Goal: Information Seeking & Learning: Learn about a topic

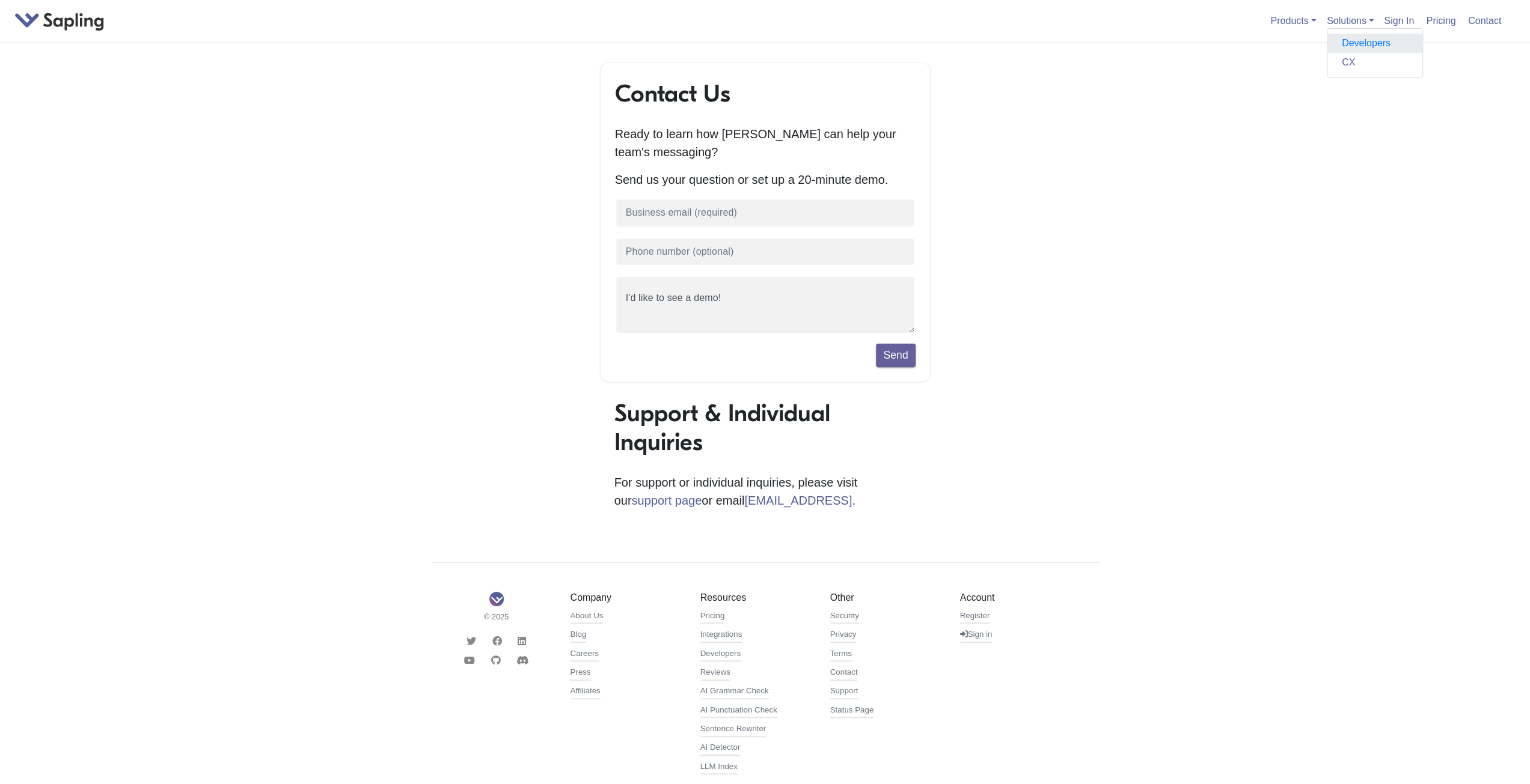
click at [1371, 43] on link "Developers" at bounding box center [1375, 44] width 95 height 20
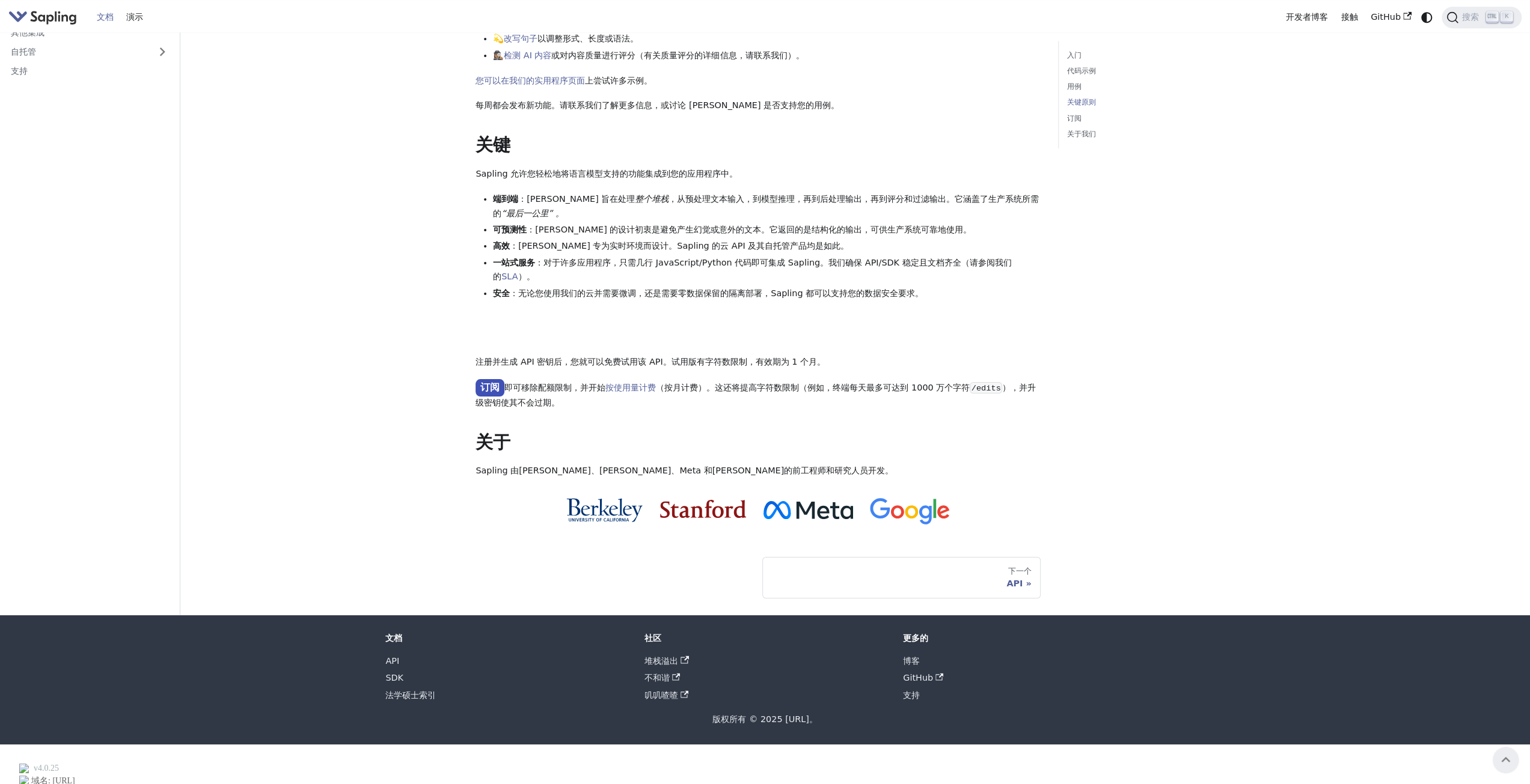
scroll to position [559, 0]
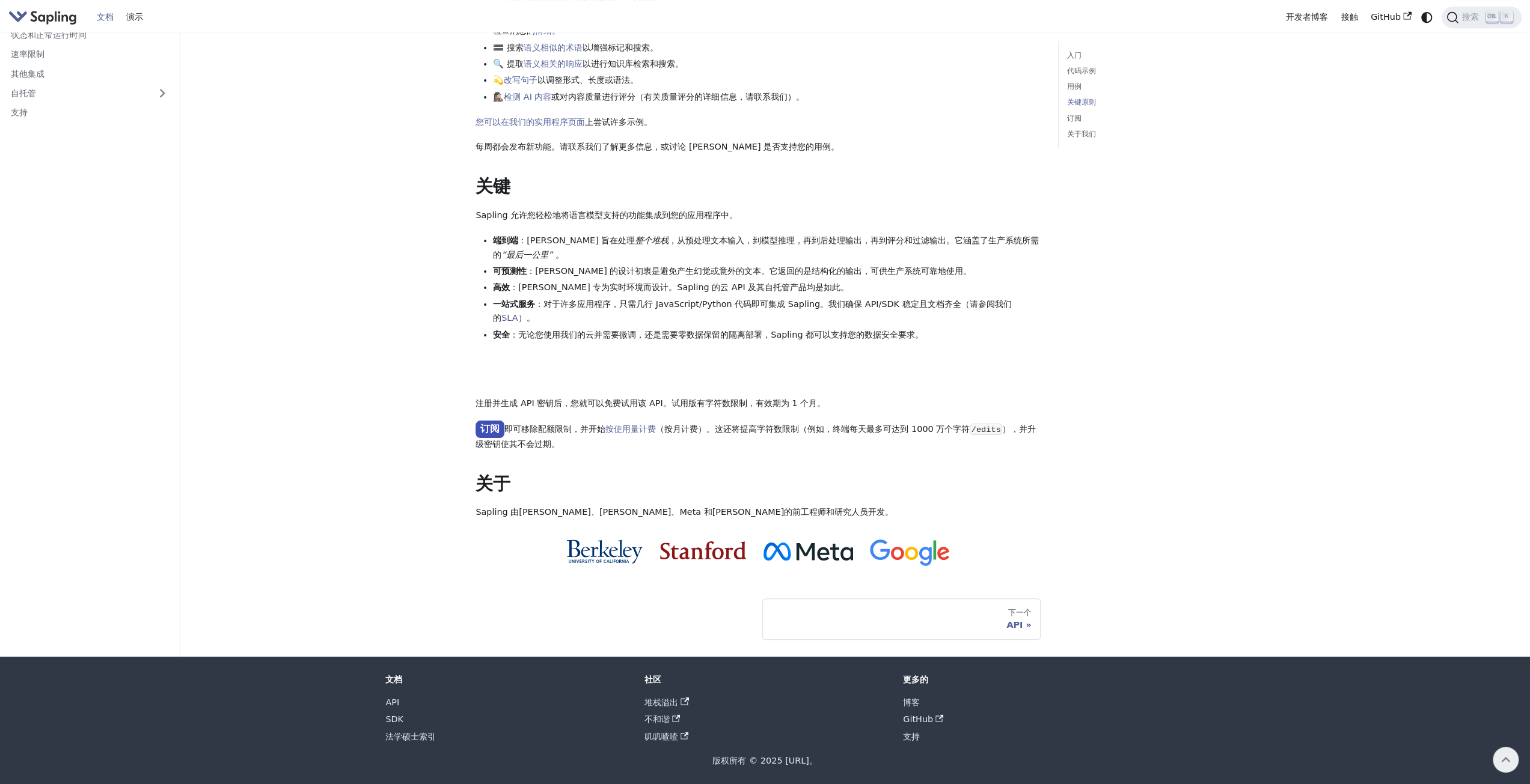
click at [1054, 182] on div "入门 代码示例 用例 关键原则 订阅 关于我们" at bounding box center [1146, 60] width 194 height 1159
click at [325, 286] on main "欢迎 本页内容 欢迎 API 概述 SDK 概述 欢迎使用[URL] 开发者平台文档 。🚀 Sapling 是一个用于构建语言模型应用程序的平台。Saplin…" at bounding box center [855, 65] width 1350 height 1184
drag, startPoint x: 491, startPoint y: 250, endPoint x: 570, endPoint y: 239, distance: 79.8
click at [563, 241] on ul "端到端 ：Sapling 旨在处理 整个堆栈 ，从预处理文本输入，到模型推理，再到后处理输出，再到评分和过滤输出。它涵盖了 生产系统所需的 “最后一公里” 。…" at bounding box center [757, 288] width 565 height 109
click at [670, 229] on div "欢迎 API 概述 SDK 概述 欢迎使用[URL] 开发者平台文档 。🚀 Sapling 是一个用于构建语言模型应用程序的平台。Sapling 的 API …" at bounding box center [757, 38] width 565 height 1068
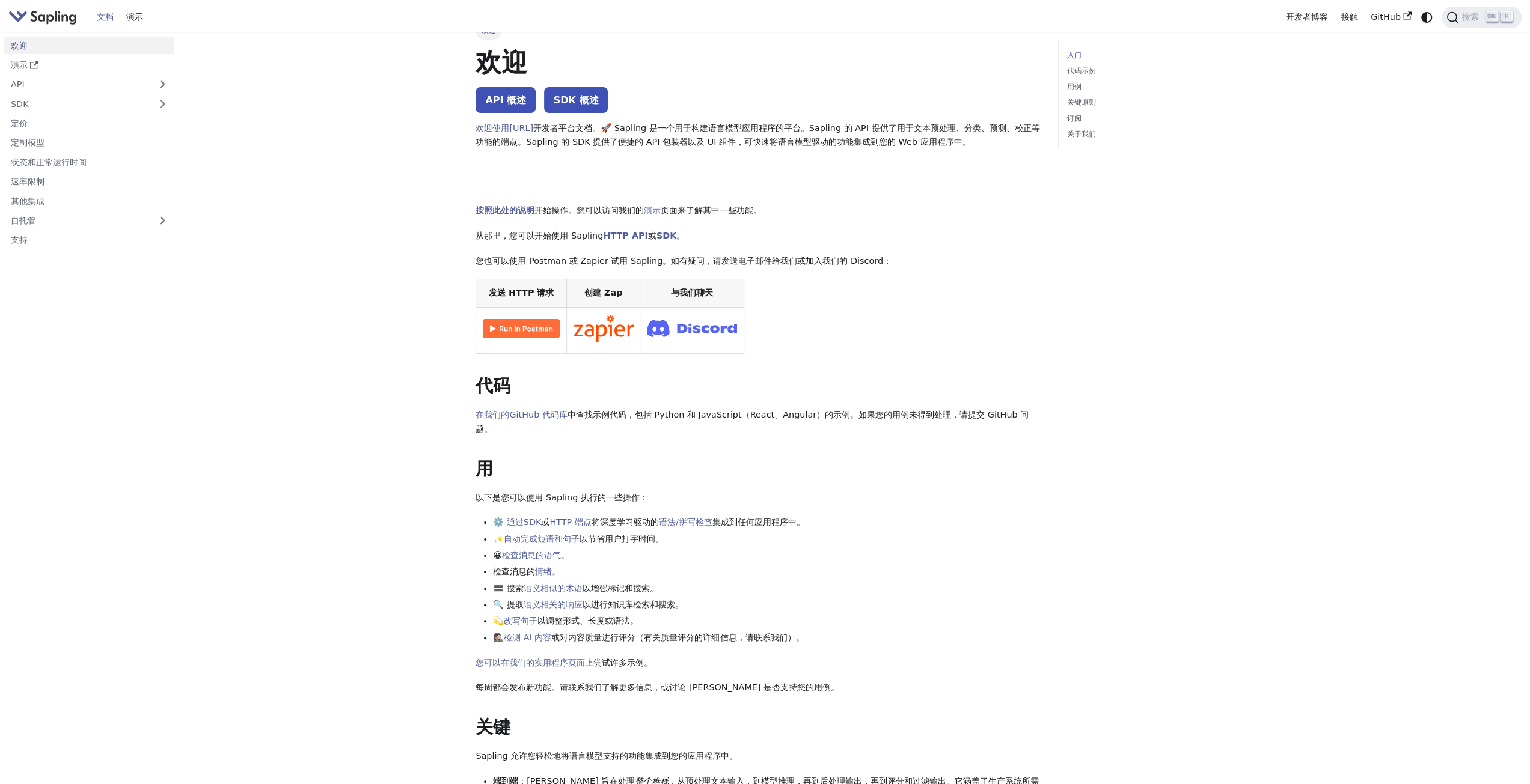
scroll to position [0, 0]
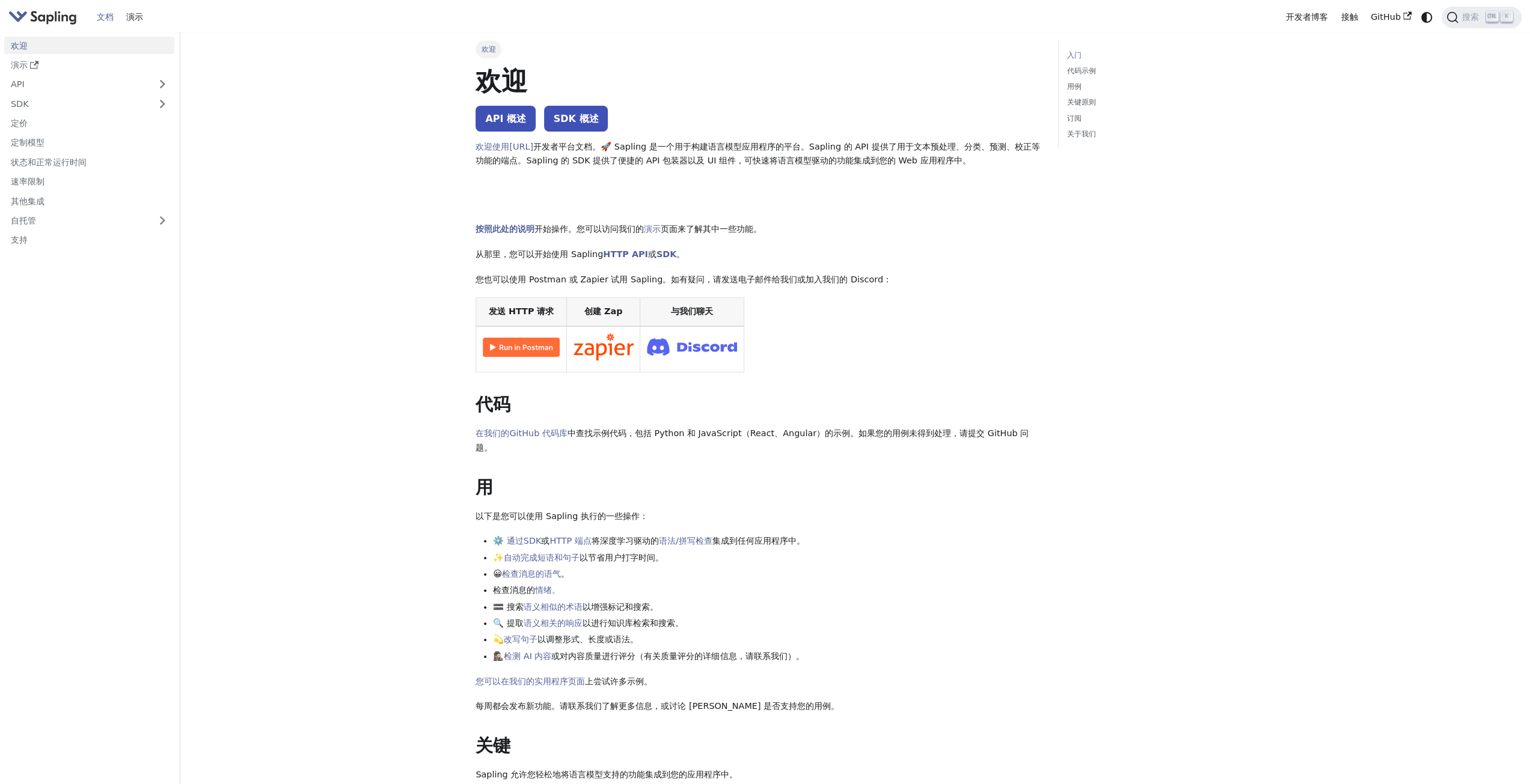
click at [111, 16] on font "文档" at bounding box center [104, 16] width 17 height 10
click at [29, 19] on img "主要的" at bounding box center [42, 17] width 69 height 18
